Goal: Task Accomplishment & Management: Complete application form

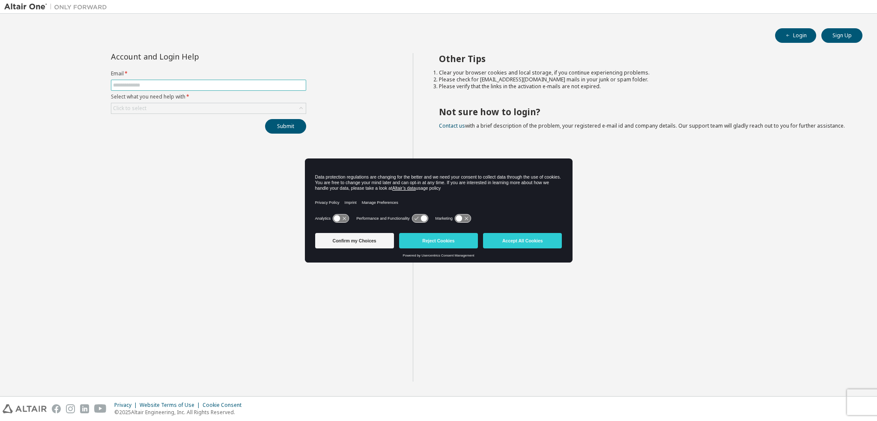
click at [212, 84] on input "text" at bounding box center [208, 85] width 191 height 7
type input "**********"
click at [185, 108] on div "Click to select" at bounding box center [208, 108] width 194 height 10
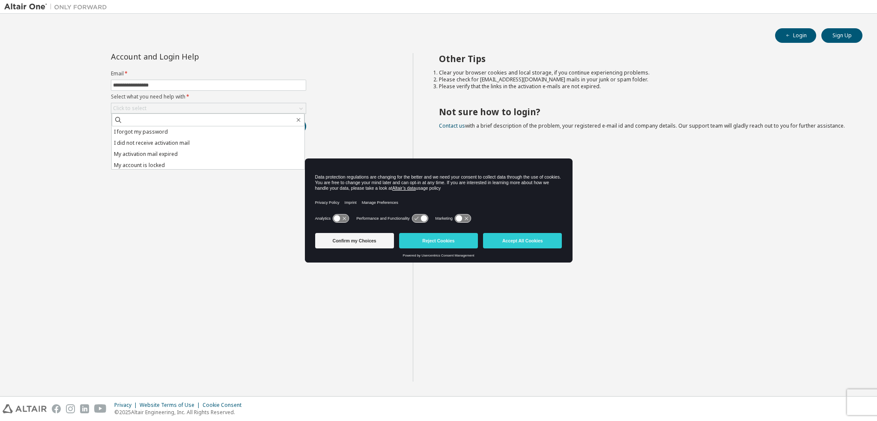
click at [164, 99] on label "Select what you need help with *" at bounding box center [208, 96] width 195 height 7
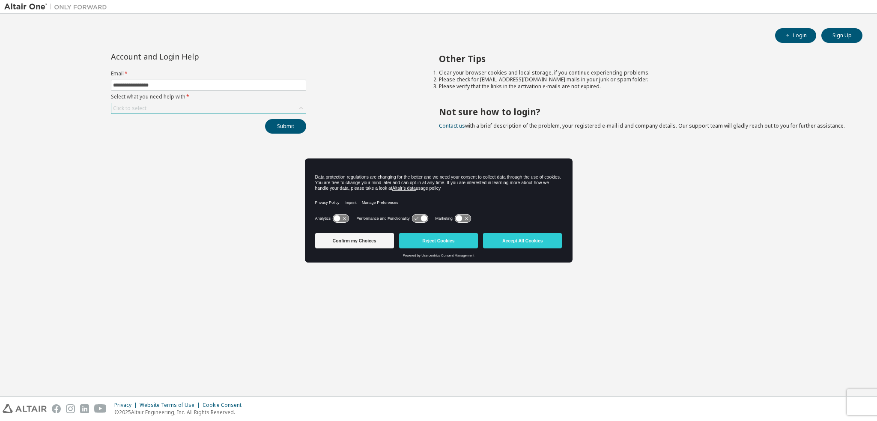
click at [166, 111] on div "Click to select" at bounding box center [208, 108] width 194 height 10
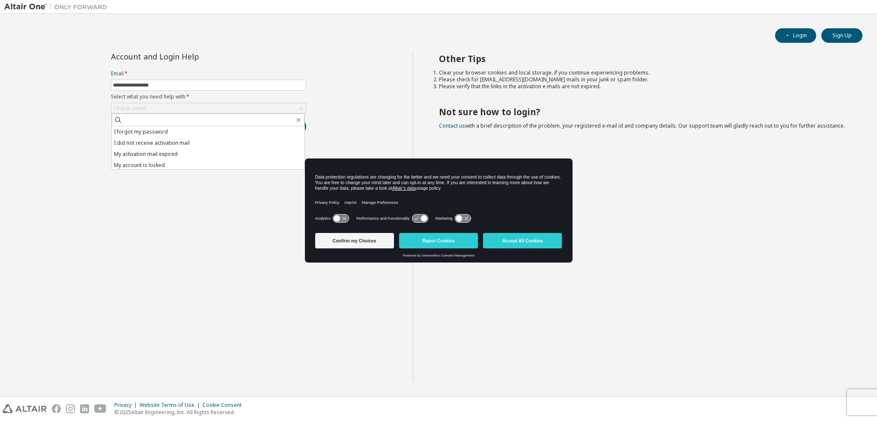
click at [202, 130] on li "I forgot my password" at bounding box center [208, 131] width 193 height 11
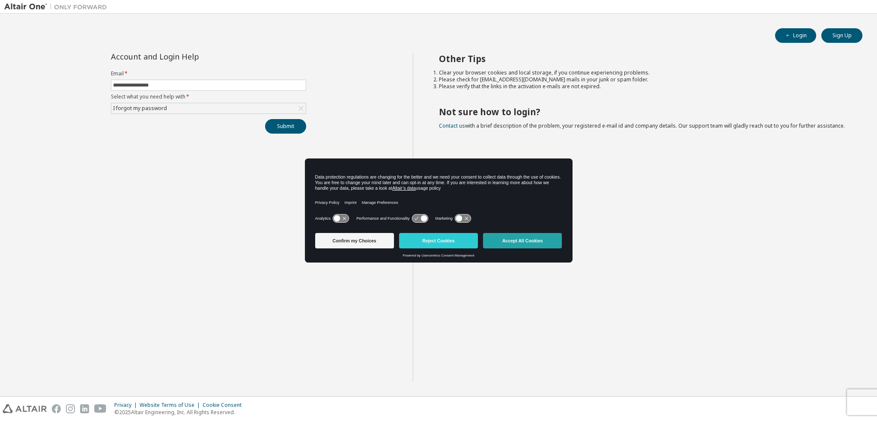
click at [548, 240] on button "Accept All Cookies" at bounding box center [522, 240] width 79 height 15
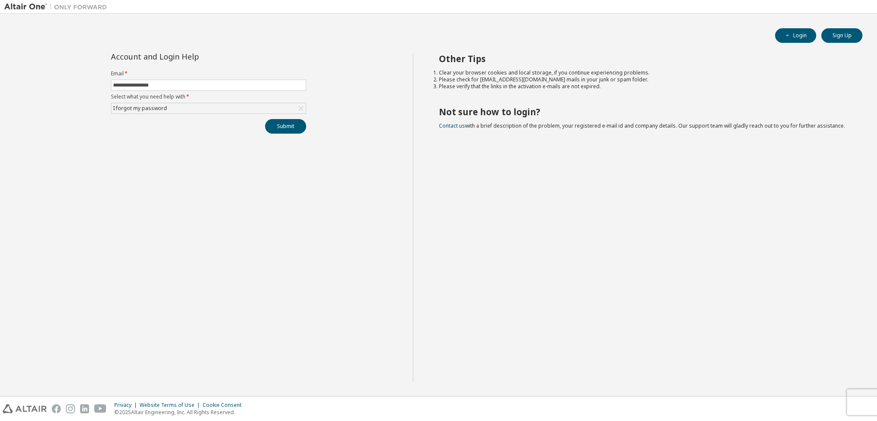
drag, startPoint x: 676, startPoint y: 31, endPoint x: 724, endPoint y: 28, distance: 47.6
click at [764, 38] on div "Login Sign Up" at bounding box center [439, 35] width 848 height 15
click at [802, 36] on button "Login" at bounding box center [795, 35] width 41 height 15
click at [167, 89] on span at bounding box center [208, 85] width 195 height 11
click at [166, 86] on input "text" at bounding box center [208, 85] width 191 height 7
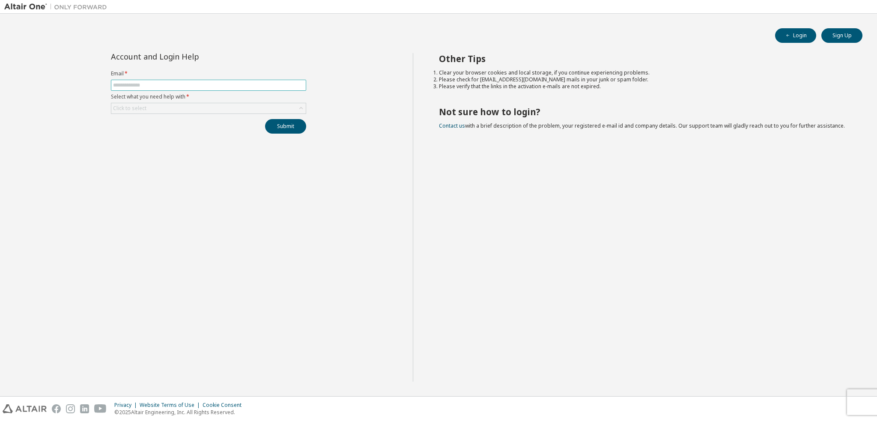
drag, startPoint x: 166, startPoint y: 86, endPoint x: 171, endPoint y: 88, distance: 5.6
click at [166, 85] on input "text" at bounding box center [208, 85] width 191 height 7
click at [151, 108] on div "Click to select" at bounding box center [208, 108] width 194 height 10
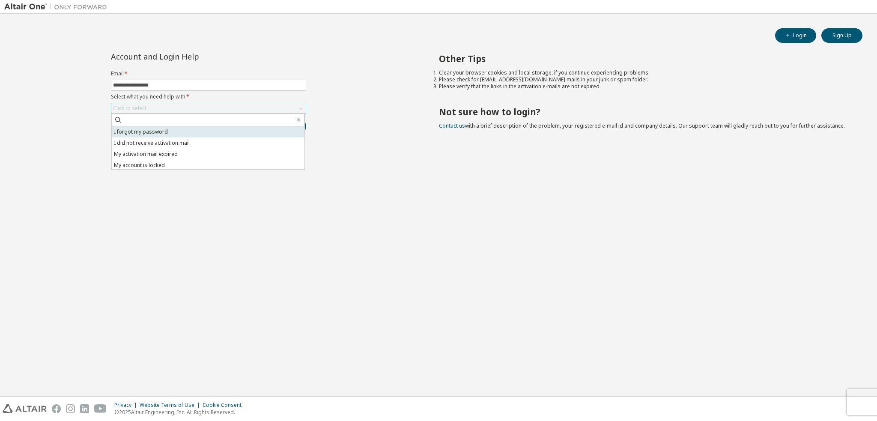
click at [226, 135] on li "I forgot my password" at bounding box center [208, 131] width 193 height 11
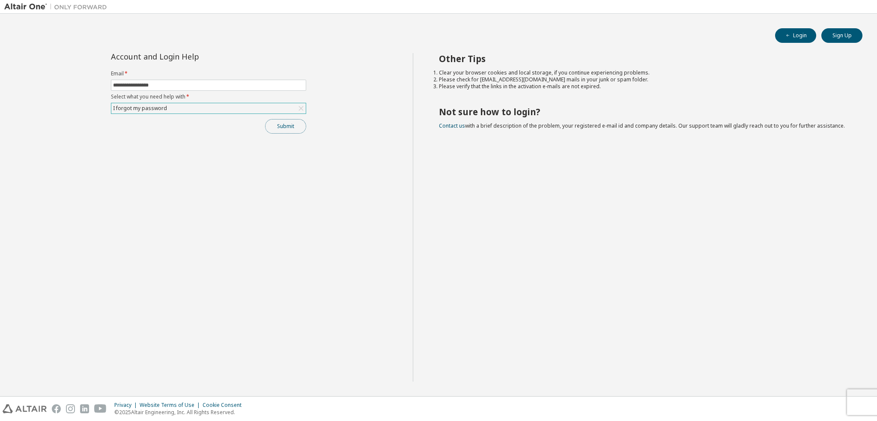
click at [296, 127] on button "Submit" at bounding box center [285, 126] width 41 height 15
click at [858, 403] on icon "button" at bounding box center [859, 403] width 3 height 3
drag, startPoint x: 626, startPoint y: 317, endPoint x: 457, endPoint y: 321, distance: 168.7
click at [625, 318] on div "Other Tips Clear your browser cookies and local storage, if you continue experi…" at bounding box center [643, 217] width 460 height 328
click at [474, 125] on span "Contact us with a brief description of the problem, your registered e-mail id a…" at bounding box center [642, 125] width 406 height 7
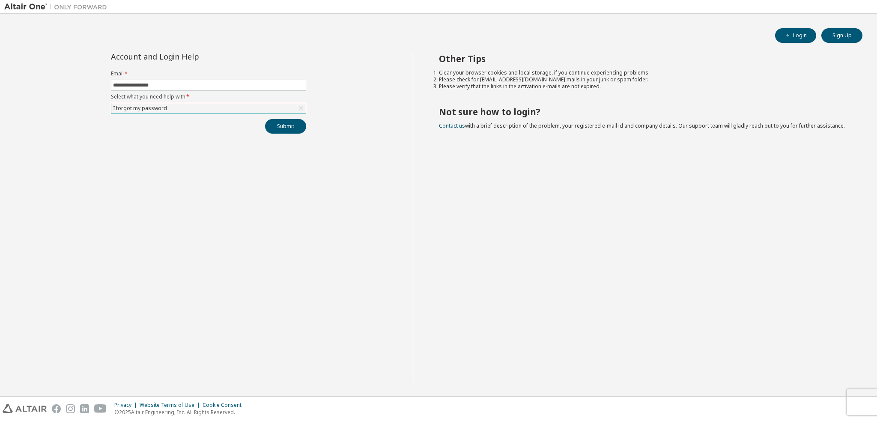
click at [440, 74] on li "Clear your browser cookies and local storage, if you continue experiencing prob…" at bounding box center [643, 72] width 408 height 7
click at [517, 71] on li "Clear your browser cookies and local storage, if you continue experiencing prob…" at bounding box center [643, 72] width 408 height 7
drag, startPoint x: 444, startPoint y: 77, endPoint x: 452, endPoint y: 77, distance: 8.6
click at [452, 77] on li "Please check for [EMAIL_ADDRESS][DOMAIN_NAME] mails in your junk or spam folder." at bounding box center [643, 79] width 408 height 7
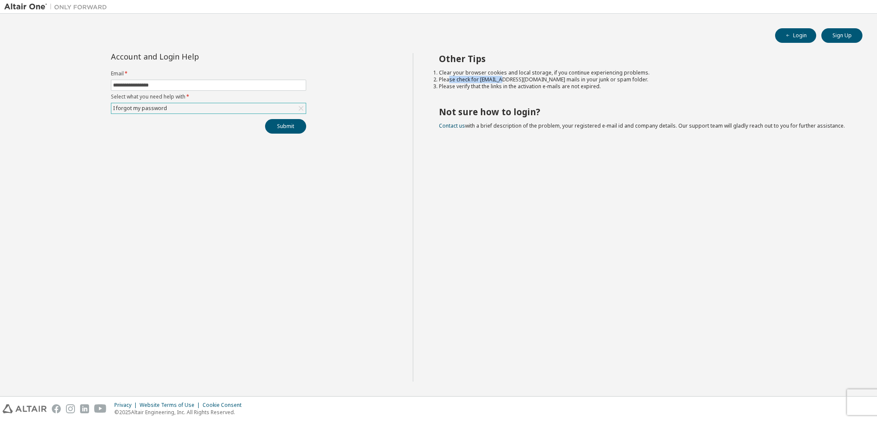
drag, startPoint x: 449, startPoint y: 78, endPoint x: 509, endPoint y: 78, distance: 59.9
click at [504, 78] on li "Please check for [EMAIL_ADDRESS][DOMAIN_NAME] mails in your junk or spam folder." at bounding box center [643, 79] width 408 height 7
click at [509, 78] on li "Please check for [EMAIL_ADDRESS][DOMAIN_NAME] mails in your junk or spam folder." at bounding box center [643, 79] width 408 height 7
drag, startPoint x: 477, startPoint y: 113, endPoint x: 507, endPoint y: 118, distance: 30.3
click at [504, 117] on h2 "Not sure how to login?" at bounding box center [643, 111] width 408 height 11
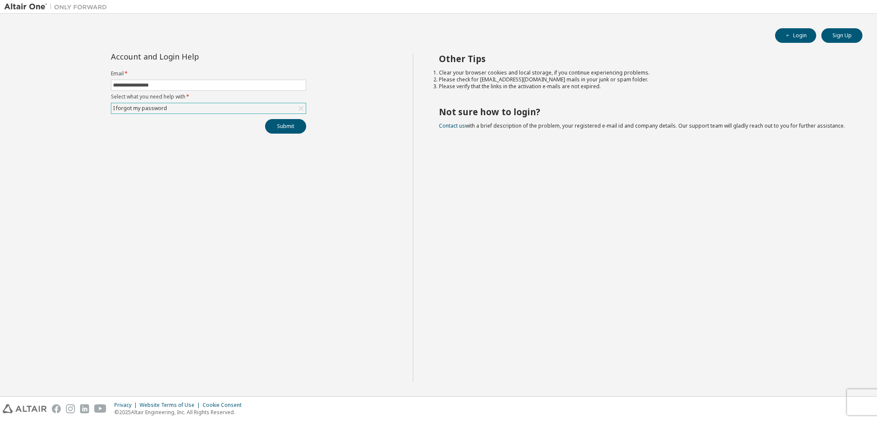
click at [507, 118] on div "Other Tips Clear your browser cookies and local storage, if you continue experi…" at bounding box center [643, 217] width 460 height 328
click at [856, 386] on div "**********" at bounding box center [438, 222] width 868 height 339
click at [841, 388] on div "**********" at bounding box center [438, 222] width 868 height 339
click at [611, 385] on div "**********" at bounding box center [438, 222] width 868 height 339
click at [274, 126] on button "Submit" at bounding box center [285, 126] width 41 height 15
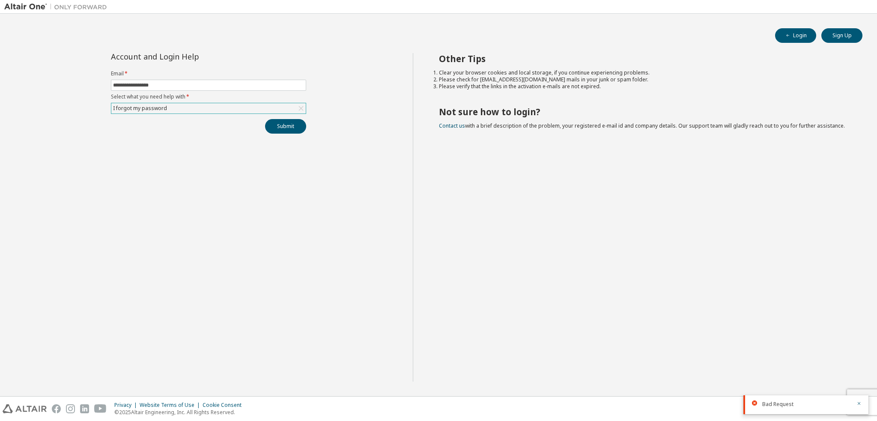
drag, startPoint x: 622, startPoint y: 251, endPoint x: 425, endPoint y: 157, distance: 218.3
click at [622, 251] on div "Other Tips Clear your browser cookies and local storage, if you continue experi…" at bounding box center [643, 217] width 460 height 328
click at [599, 83] on li "Please verify that the links in the activation e-mails are not expired." at bounding box center [643, 86] width 408 height 7
click at [156, 86] on input "**********" at bounding box center [208, 85] width 191 height 7
click at [231, 87] on input "**********" at bounding box center [208, 85] width 191 height 7
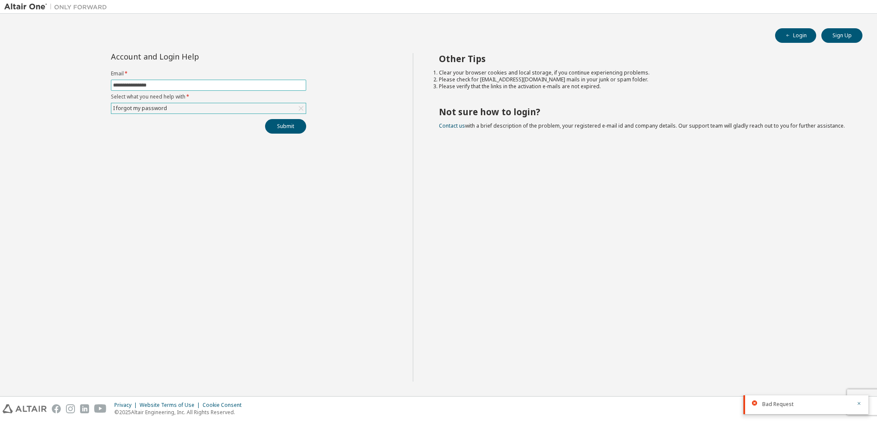
type input "**********"
click at [285, 123] on button "Submit" at bounding box center [285, 126] width 41 height 15
drag, startPoint x: 521, startPoint y: 78, endPoint x: 480, endPoint y: 80, distance: 42.0
click at [480, 80] on li "Please check for [EMAIL_ADDRESS][DOMAIN_NAME] mails in your junk or spam folder." at bounding box center [643, 79] width 408 height 7
click at [478, 82] on li "Please check for [EMAIL_ADDRESS][DOMAIN_NAME] mails in your junk or spam folder." at bounding box center [643, 79] width 408 height 7
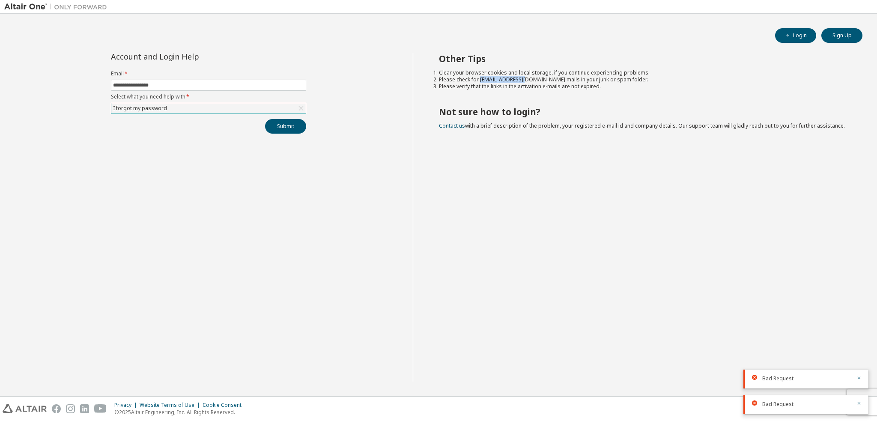
drag, startPoint x: 479, startPoint y: 79, endPoint x: 522, endPoint y: 78, distance: 43.7
click at [522, 78] on li "Please check for [EMAIL_ADDRESS][DOMAIN_NAME] mails in your junk or spam folder." at bounding box center [643, 79] width 408 height 7
copy li "noreply@okta.com"
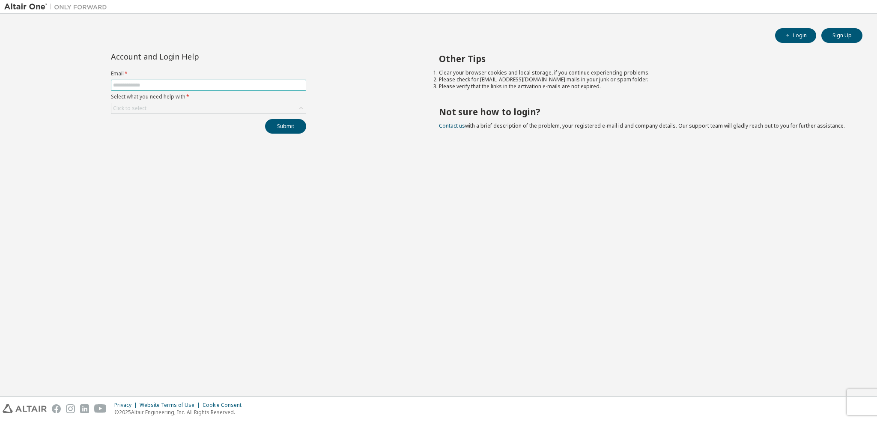
click at [181, 83] on input "text" at bounding box center [208, 85] width 191 height 7
type input "**********"
click at [174, 110] on div "Click to select" at bounding box center [208, 108] width 194 height 10
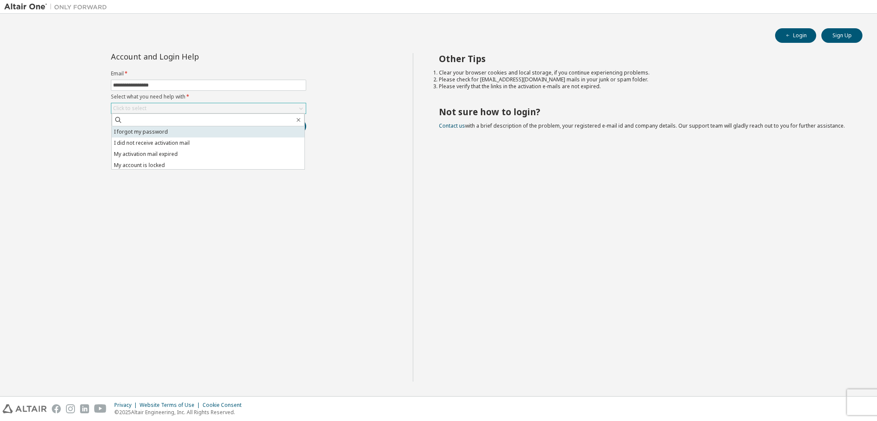
click at [170, 130] on li "I forgot my password" at bounding box center [208, 131] width 193 height 11
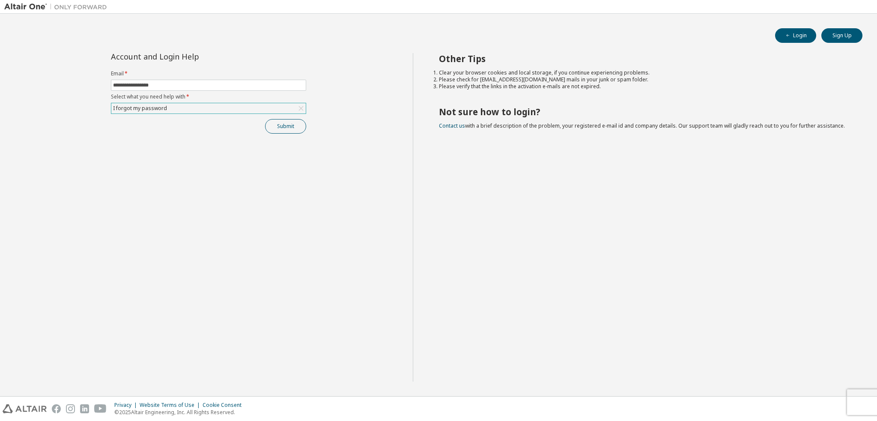
click at [279, 130] on button "Submit" at bounding box center [285, 126] width 41 height 15
click at [137, 85] on input "text" at bounding box center [208, 85] width 191 height 7
type input "**********"
click at [180, 109] on div "Click to select" at bounding box center [208, 108] width 194 height 10
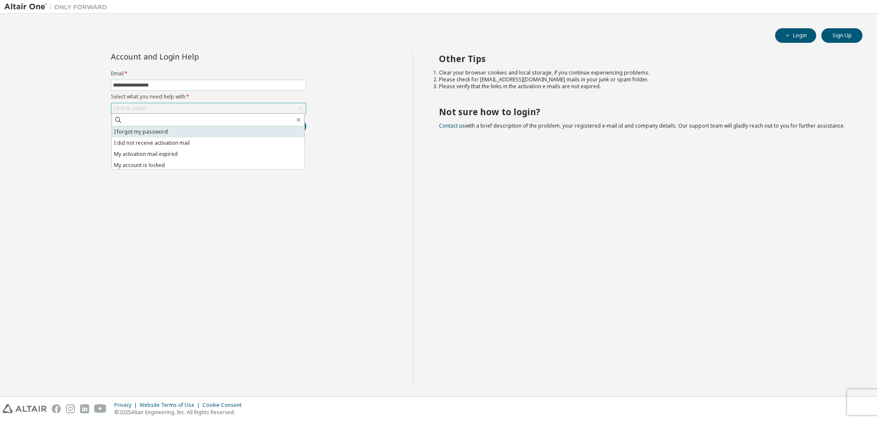
click at [134, 134] on li "I forgot my password" at bounding box center [208, 131] width 193 height 11
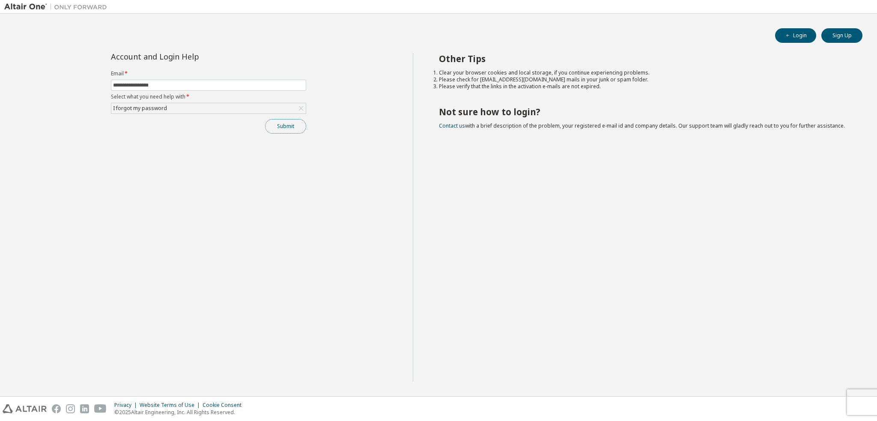
click at [272, 128] on button "Submit" at bounding box center [285, 126] width 41 height 15
click at [428, 176] on div "Other Tips Clear your browser cookies and local storage, if you continue experi…" at bounding box center [643, 217] width 460 height 328
click at [836, 31] on button "Sign Up" at bounding box center [841, 35] width 41 height 15
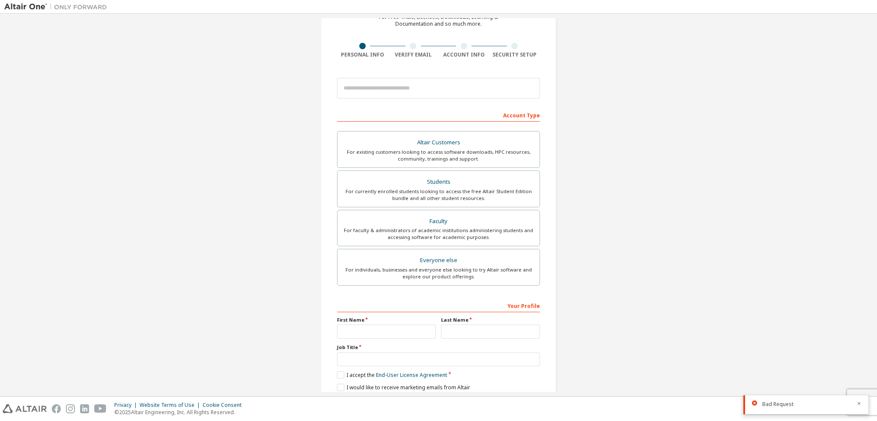
scroll to position [77, 0]
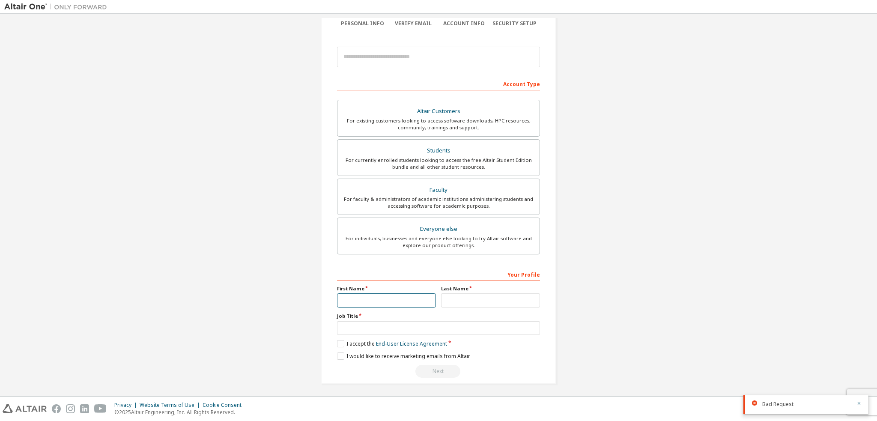
click at [410, 296] on input "text" at bounding box center [386, 300] width 99 height 14
type input "******"
type input "**********"
type input "******"
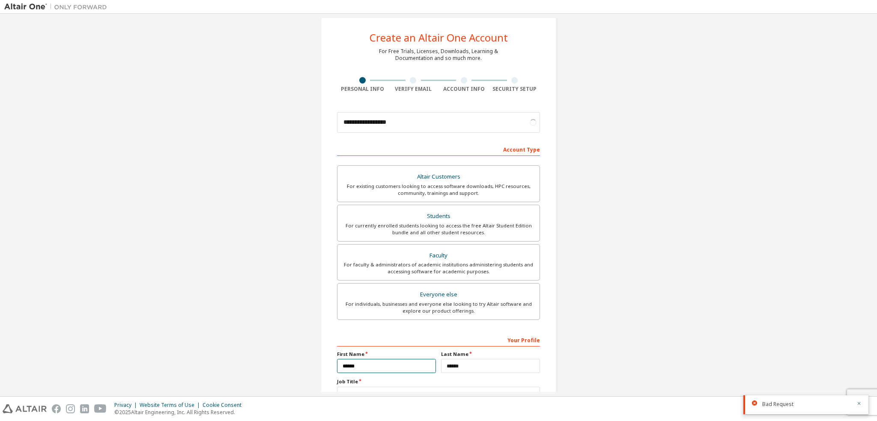
scroll to position [0, 0]
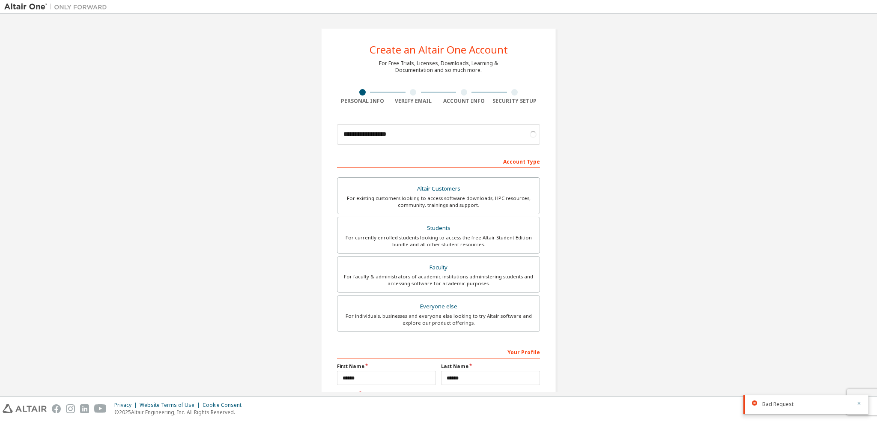
click at [585, 185] on div "**********" at bounding box center [438, 244] width 868 height 453
click at [859, 404] on icon "button" at bounding box center [858, 403] width 5 height 5
click at [671, 280] on div "**********" at bounding box center [438, 244] width 868 height 453
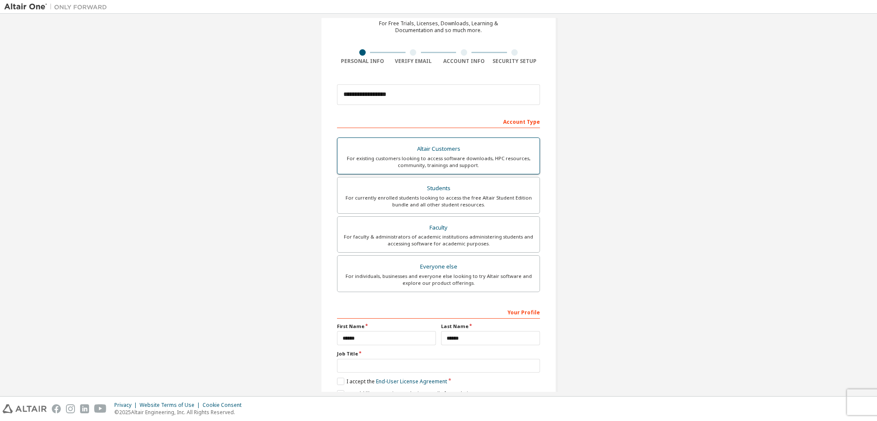
scroll to position [77, 0]
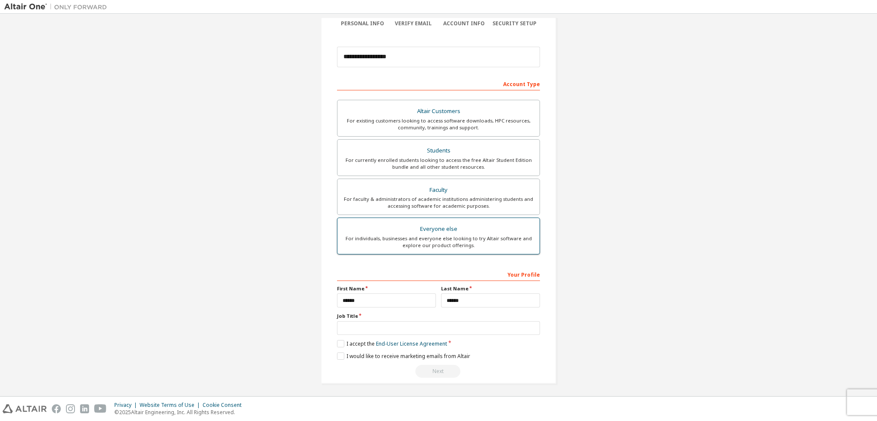
click at [387, 246] on div "For individuals, businesses and everyone else looking to try Altair software an…" at bounding box center [439, 242] width 192 height 14
click at [719, 299] on div "**********" at bounding box center [438, 166] width 868 height 453
click at [402, 325] on input "text" at bounding box center [438, 328] width 203 height 14
click at [401, 325] on input "text" at bounding box center [438, 328] width 203 height 14
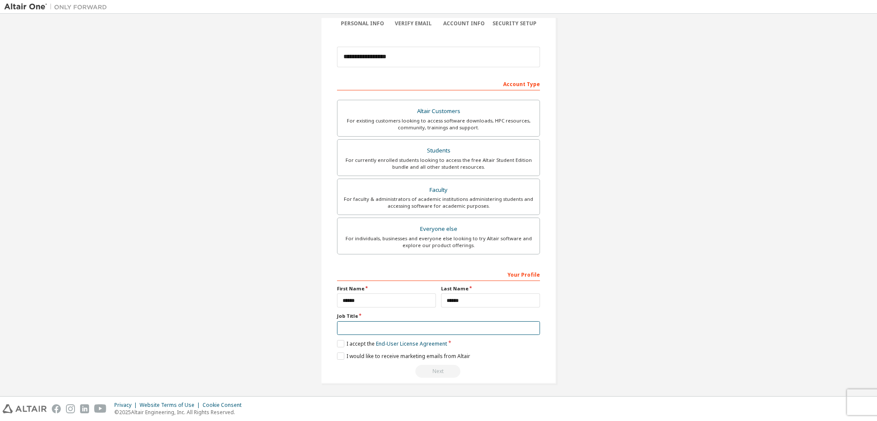
click at [401, 325] on input "text" at bounding box center [438, 328] width 203 height 14
click at [401, 326] on input "text" at bounding box center [438, 328] width 203 height 14
type input "**********"
click at [345, 342] on label "I accept the End-User License Agreement" at bounding box center [392, 343] width 110 height 7
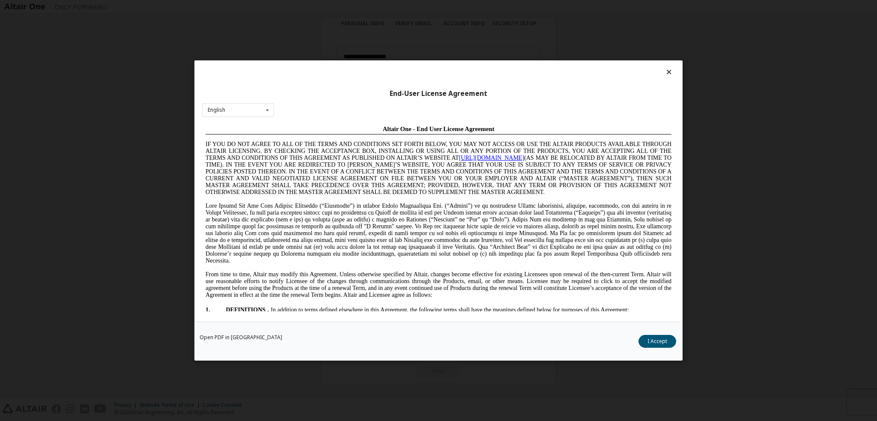
scroll to position [0, 0]
click at [670, 342] on button "I Accept" at bounding box center [657, 341] width 38 height 13
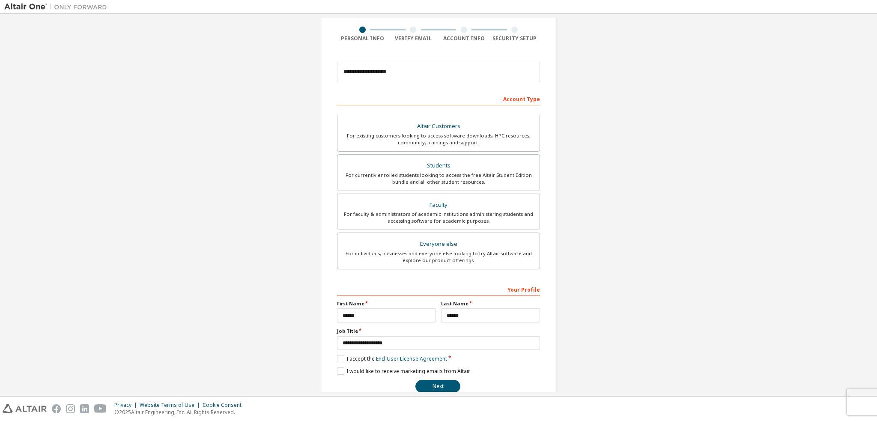
scroll to position [77, 0]
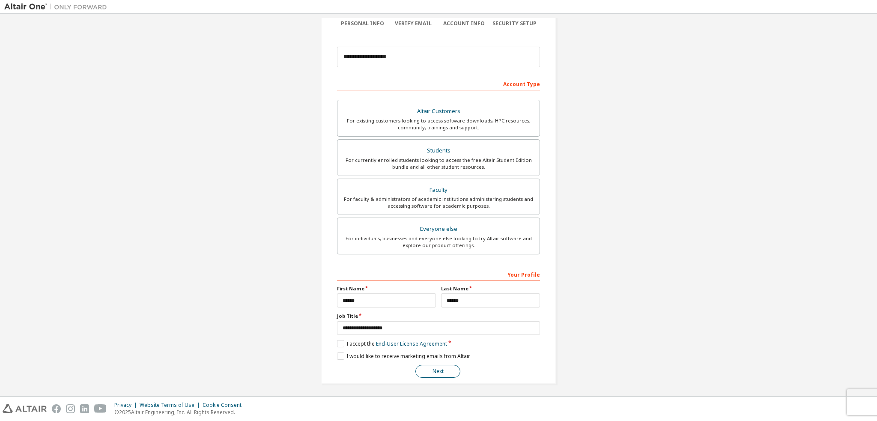
click at [438, 370] on button "Next" at bounding box center [437, 371] width 45 height 13
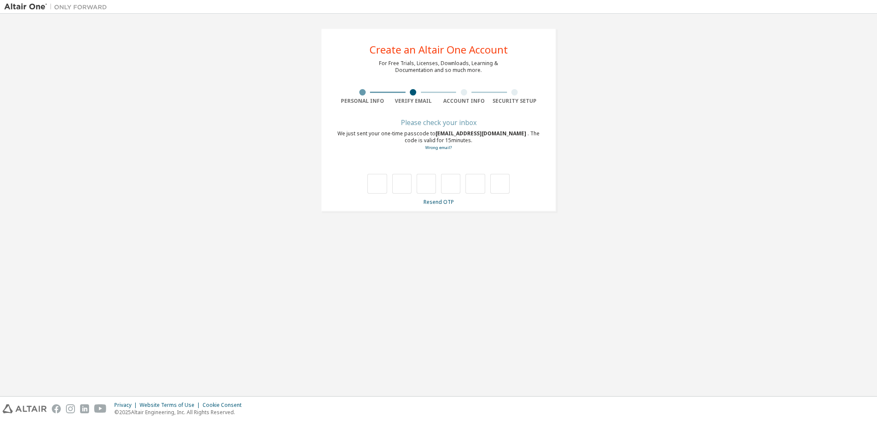
scroll to position [0, 0]
type input "*"
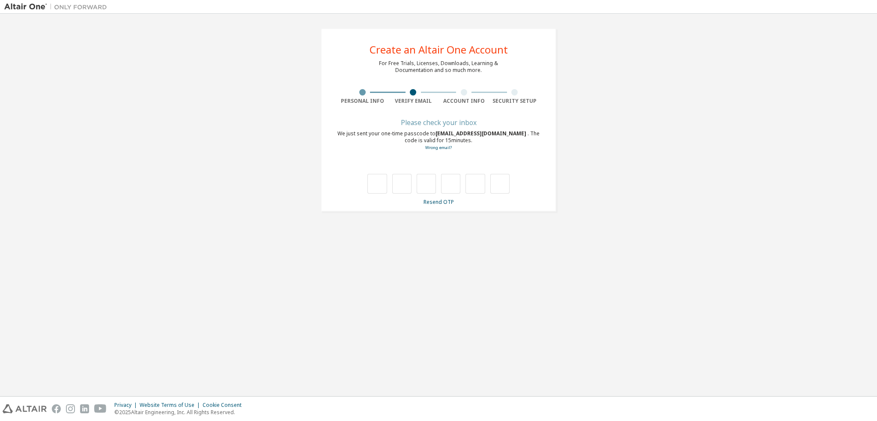
type input "*"
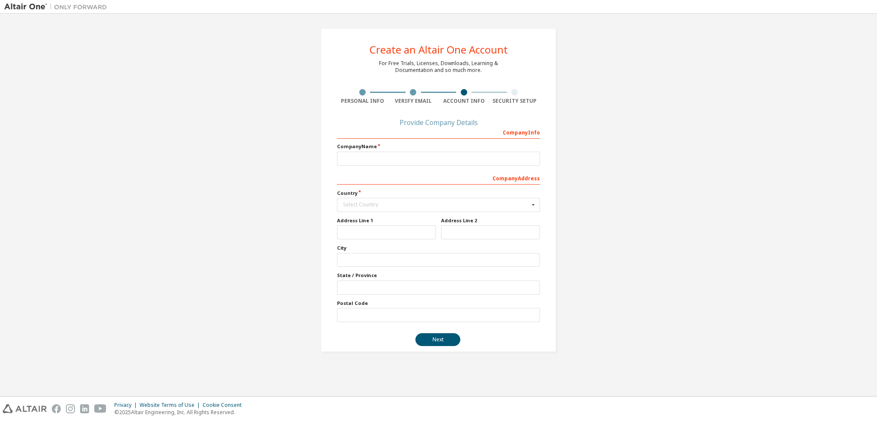
click at [390, 148] on label "Company Name" at bounding box center [438, 146] width 203 height 7
click at [387, 160] on input "text" at bounding box center [438, 159] width 203 height 14
drag, startPoint x: 387, startPoint y: 160, endPoint x: 539, endPoint y: 151, distance: 152.2
click at [389, 160] on input "text" at bounding box center [438, 159] width 203 height 14
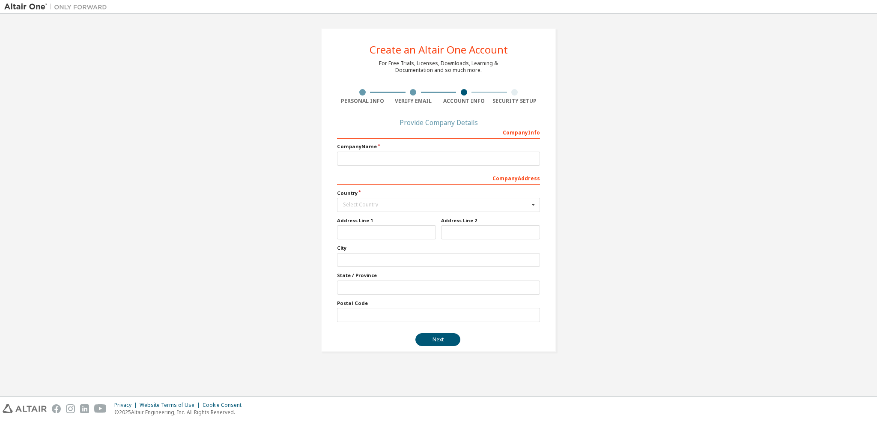
click at [531, 137] on div "Company Info" at bounding box center [438, 132] width 203 height 14
click at [451, 125] on div "Provide Company Details" at bounding box center [438, 122] width 203 height 5
click at [386, 96] on div "Personal Info" at bounding box center [362, 96] width 51 height 15
click at [383, 157] on input "text" at bounding box center [438, 159] width 203 height 14
click at [298, 182] on div "Create an Altair One Account For Free Trials, Licenses, Downloads, Learning & D…" at bounding box center [438, 190] width 868 height 344
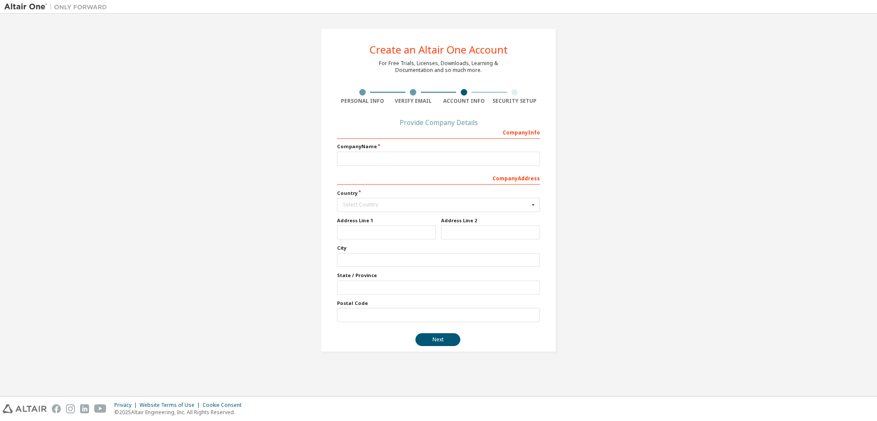
click at [428, 120] on div "Provide Company Details" at bounding box center [438, 122] width 203 height 5
click at [525, 131] on div "Company Info" at bounding box center [438, 132] width 203 height 14
click at [475, 176] on div "Company Address" at bounding box center [438, 178] width 203 height 14
